Goal: Task Accomplishment & Management: Manage account settings

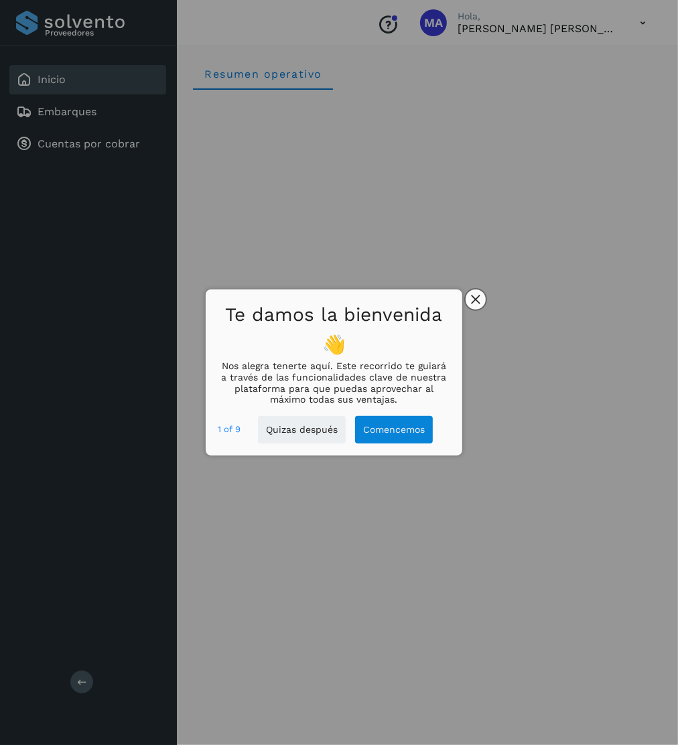
click at [479, 303] on icon "close," at bounding box center [475, 300] width 9 height 9
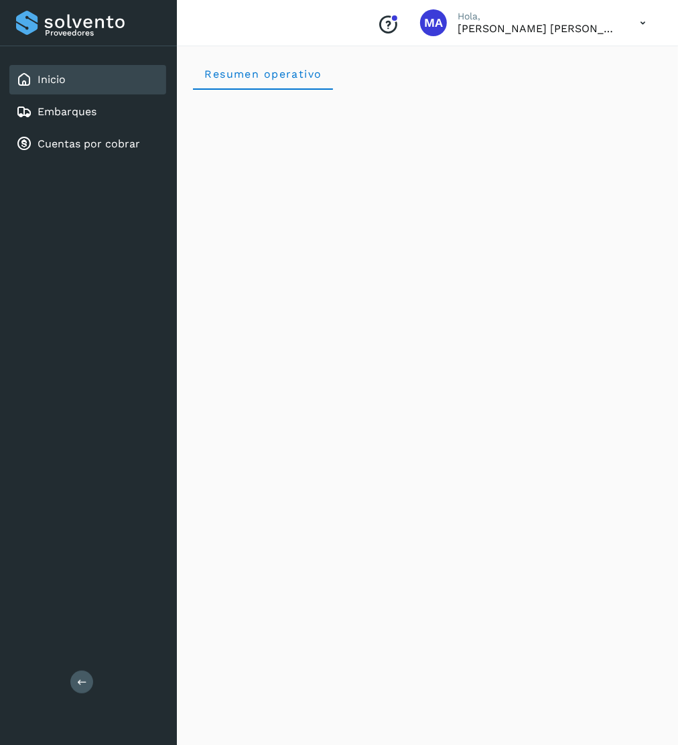
click at [639, 22] on icon at bounding box center [642, 22] width 27 height 27
click at [556, 59] on div "Cerrar sesión" at bounding box center [577, 60] width 160 height 25
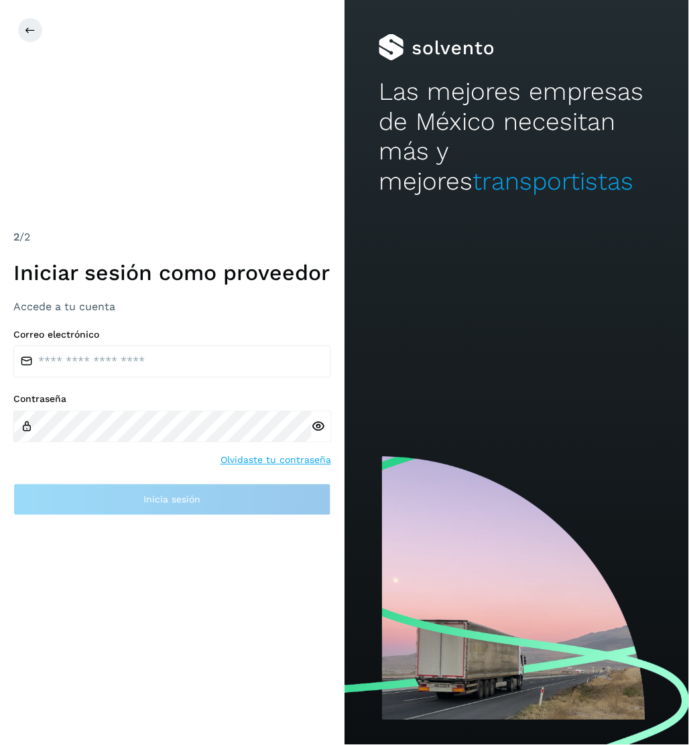
click at [149, 86] on div "2 /2 Iniciar sesión como proveedor Accede a tu cuenta Correo electrónico Contra…" at bounding box center [172, 372] width 345 height 745
click at [190, 87] on div "2 /2 Iniciar sesión como proveedor Accede a tu cuenta Correo electrónico Contra…" at bounding box center [172, 372] width 345 height 745
